Goal: Task Accomplishment & Management: Complete application form

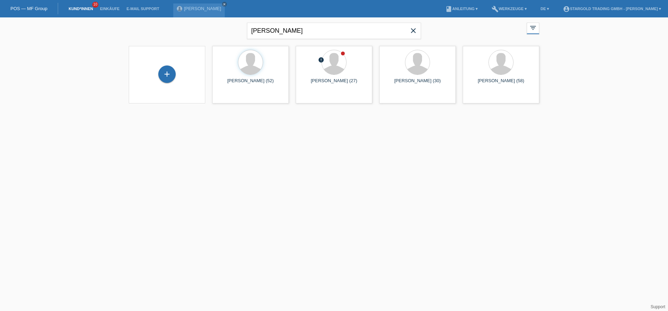
click at [416, 30] on icon "close" at bounding box center [413, 30] width 8 height 8
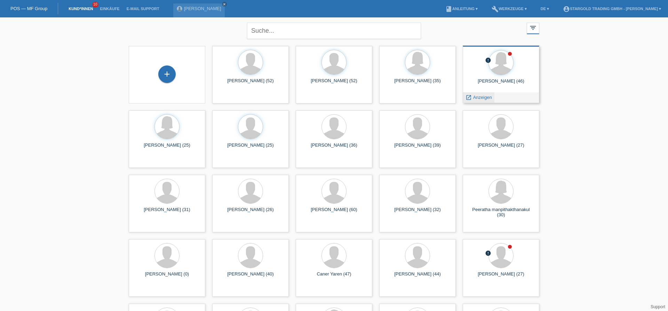
click at [473, 96] on span "Anzeigen" at bounding box center [482, 97] width 19 height 5
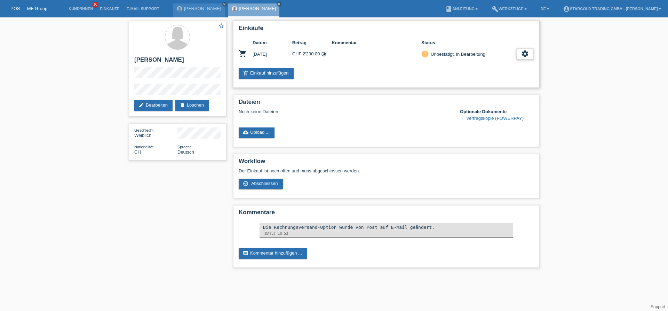
click at [526, 55] on icon "settings" at bounding box center [525, 54] width 8 height 8
click at [521, 51] on icon "settings" at bounding box center [525, 54] width 8 height 8
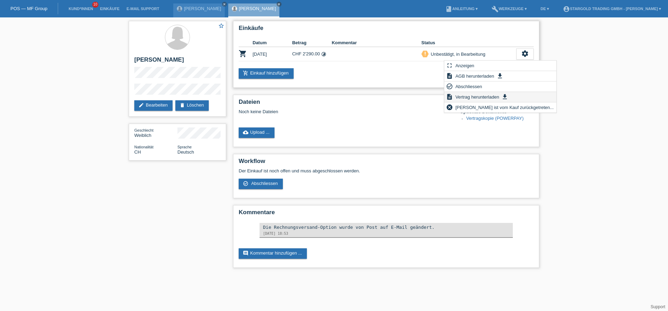
click at [482, 99] on span "Vertrag herunterladen" at bounding box center [477, 96] width 46 height 8
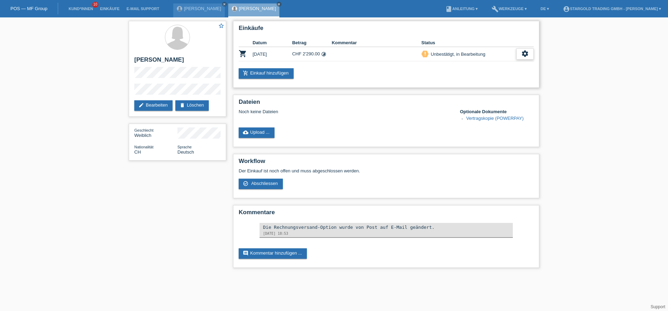
click at [531, 54] on div "settings" at bounding box center [524, 53] width 17 height 11
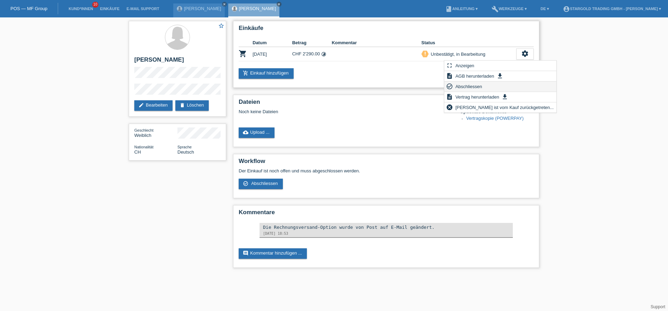
click at [524, 54] on icon "settings" at bounding box center [525, 54] width 8 height 8
click at [478, 88] on span "Abschliessen" at bounding box center [468, 86] width 29 height 8
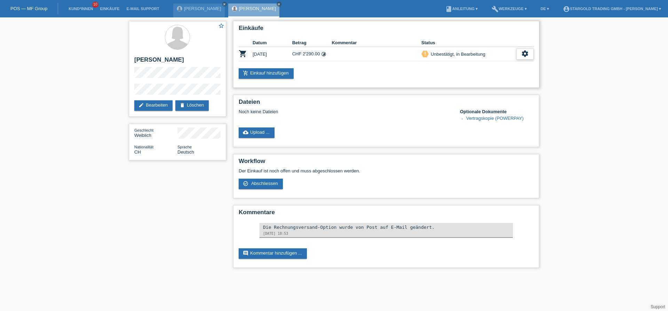
click at [521, 55] on div "settings" at bounding box center [524, 53] width 17 height 11
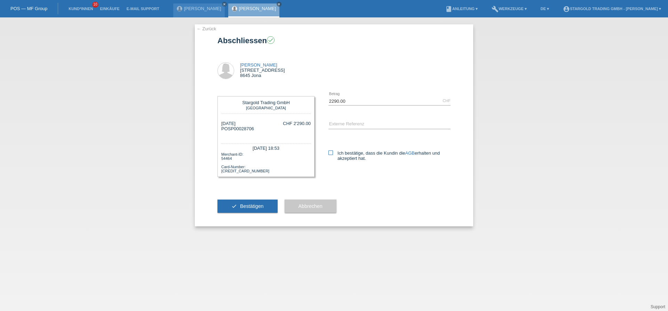
click at [336, 156] on label "Ich bestätige, dass die Kundin die AGB erhalten und akzeptiert hat." at bounding box center [389, 155] width 122 height 10
click at [333, 155] on input "Ich bestätige, dass die Kundin die AGB erhalten und akzeptiert hat." at bounding box center [330, 152] width 5 height 5
checkbox input "true"
click at [259, 207] on button "check Bestätigen" at bounding box center [247, 205] width 60 height 13
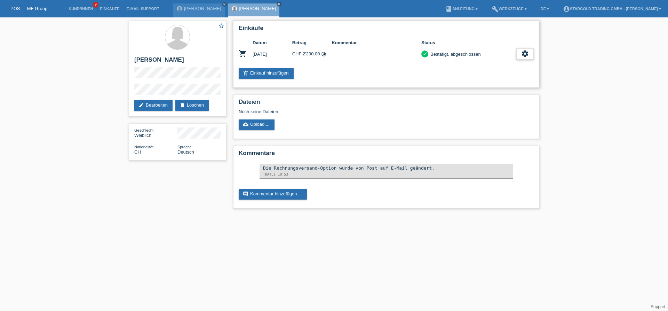
click at [530, 55] on div "settings" at bounding box center [524, 53] width 17 height 11
click at [522, 56] on icon "settings" at bounding box center [525, 54] width 8 height 8
click at [478, 78] on span "AGB herunterladen" at bounding box center [470, 76] width 41 height 8
click at [528, 54] on icon "settings" at bounding box center [525, 54] width 8 height 8
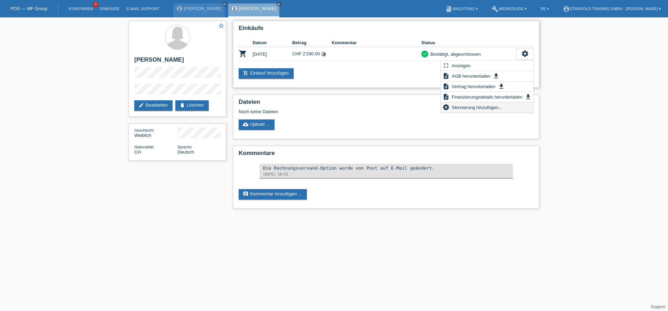
click at [482, 109] on span "Stornierung hinzufügen..." at bounding box center [476, 107] width 53 height 8
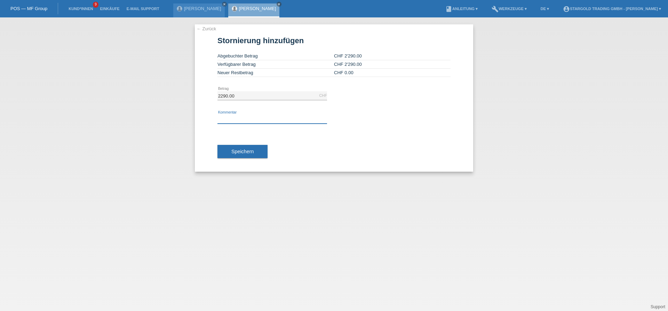
click at [247, 123] on input "text" at bounding box center [272, 119] width 110 height 9
type input "w"
type input "."
click at [248, 154] on span "Speichern" at bounding box center [242, 151] width 22 height 6
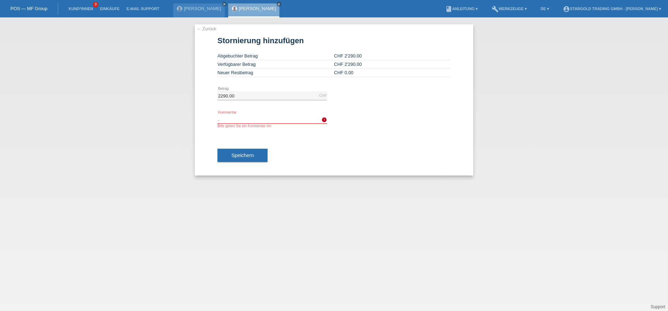
click at [257, 122] on input "." at bounding box center [272, 119] width 110 height 9
type input "M"
type input "weniger raten"
click at [238, 156] on span "Speichern" at bounding box center [242, 155] width 22 height 6
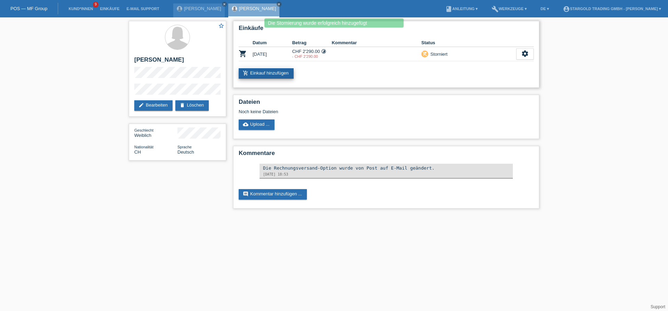
click at [274, 77] on link "add_shopping_cart Einkauf hinzufügen" at bounding box center [266, 73] width 55 height 10
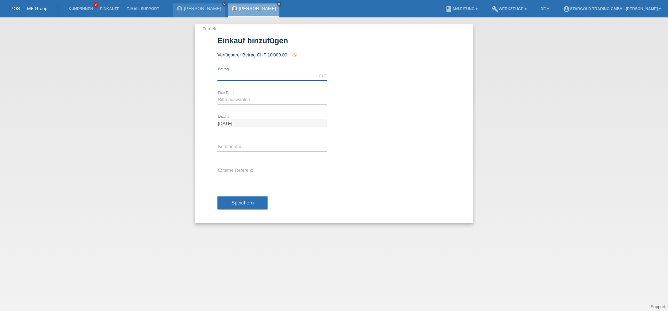
click at [276, 79] on input "text" at bounding box center [272, 76] width 110 height 9
type input "2290.00"
click at [217, 95] on select "Bitte auswählen 6 Raten 12 Raten 18 Raten 24 Raten 36 Raten 48 Raten" at bounding box center [272, 99] width 110 height 8
click option "12 Raten" at bounding box center [0, 0] width 0 height 0
click at [217, 95] on select "Bitte auswählen 6 Raten 12 Raten 18 Raten 24 Raten 36 Raten 48 Raten" at bounding box center [272, 99] width 110 height 8
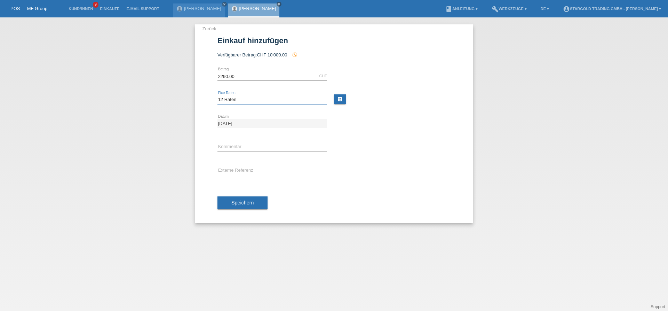
select select "495"
click option "24 Raten" at bounding box center [0, 0] width 0 height 0
click at [251, 207] on button "Speichern" at bounding box center [242, 202] width 50 height 13
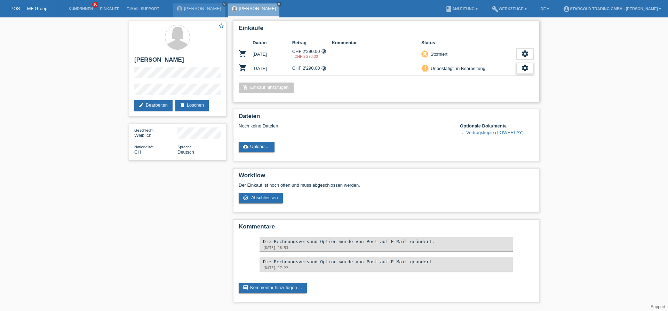
click at [529, 73] on div "settings" at bounding box center [524, 68] width 17 height 11
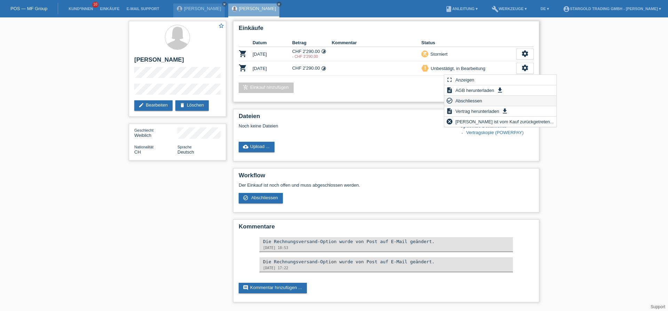
click at [482, 100] on span "Abschliessen" at bounding box center [468, 100] width 29 height 8
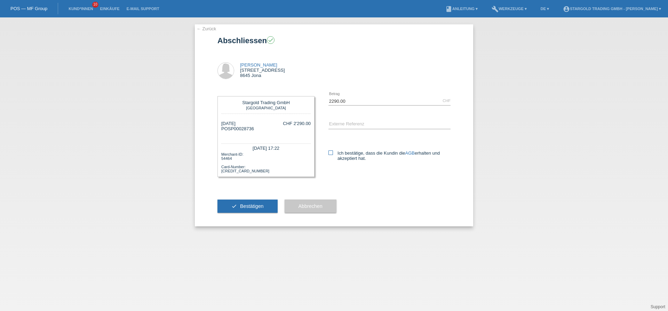
click at [391, 154] on label "Ich bestätige, dass die Kundin die AGB erhalten und akzeptiert hat." at bounding box center [389, 155] width 122 height 10
click at [333, 154] on input "Ich bestätige, dass die Kundin die AGB erhalten und akzeptiert hat." at bounding box center [330, 152] width 5 height 5
checkbox input "true"
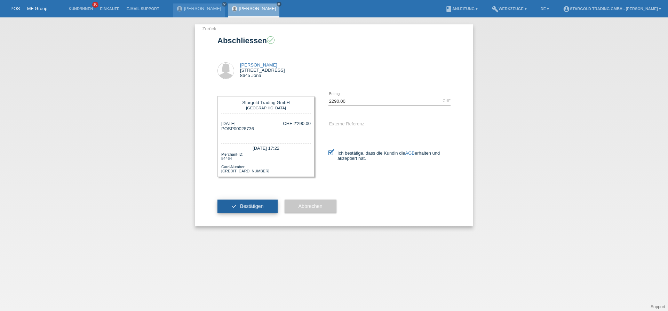
click at [241, 209] on span "Bestätigen" at bounding box center [252, 206] width 24 height 6
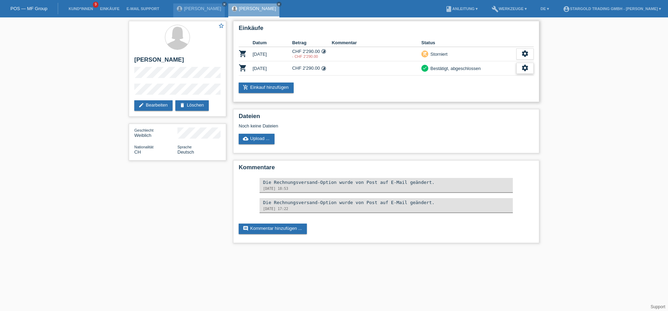
click at [520, 65] on div "settings" at bounding box center [524, 68] width 17 height 11
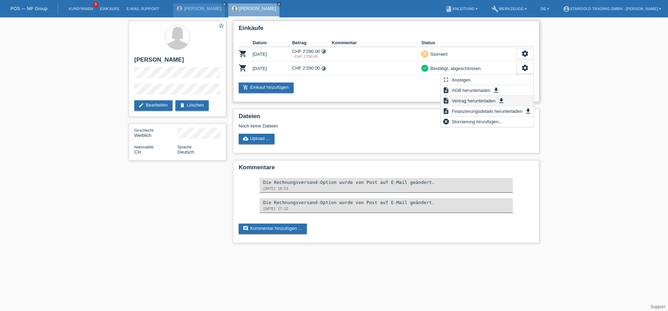
click at [480, 102] on span "Vertrag herunterladen" at bounding box center [473, 100] width 46 height 8
